Goal: Task Accomplishment & Management: Use online tool/utility

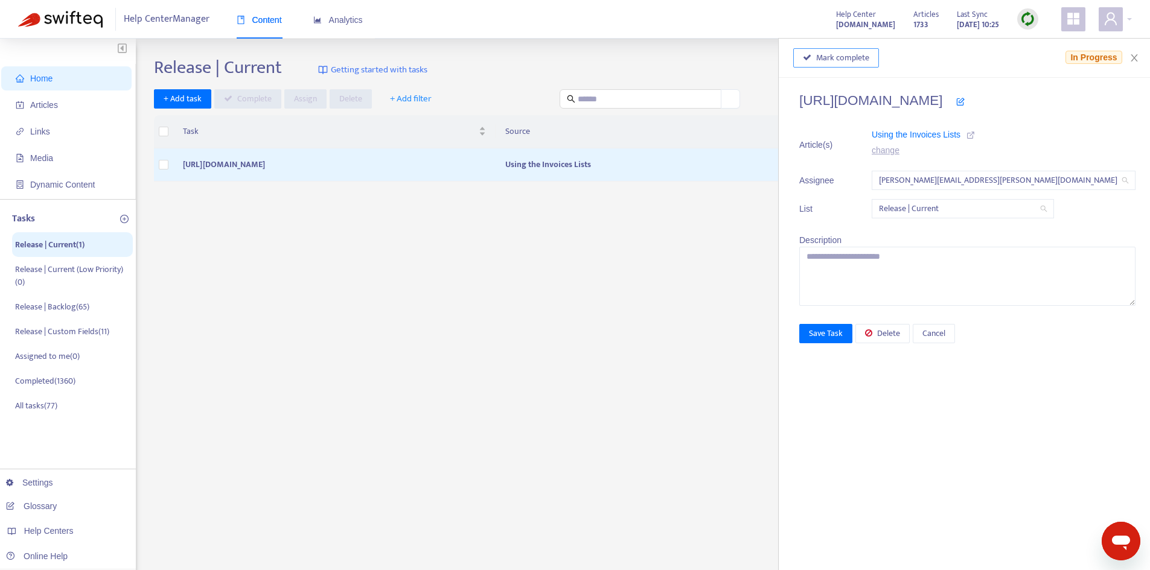
click at [855, 64] on span "Mark complete" at bounding box center [842, 57] width 53 height 13
